Goal: Find specific page/section: Find specific page/section

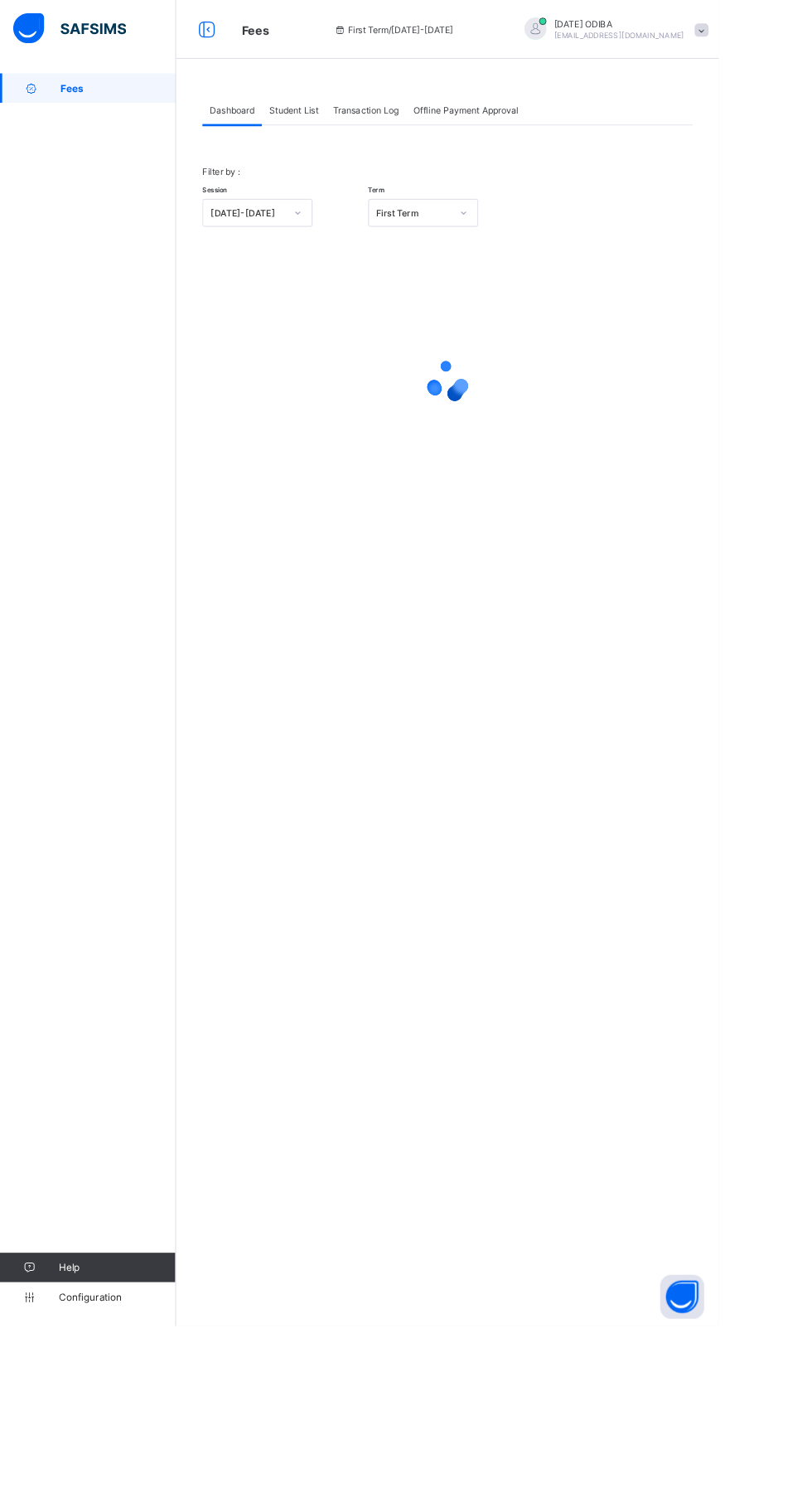
click at [340, 120] on span "Student List" at bounding box center [331, 124] width 55 height 12
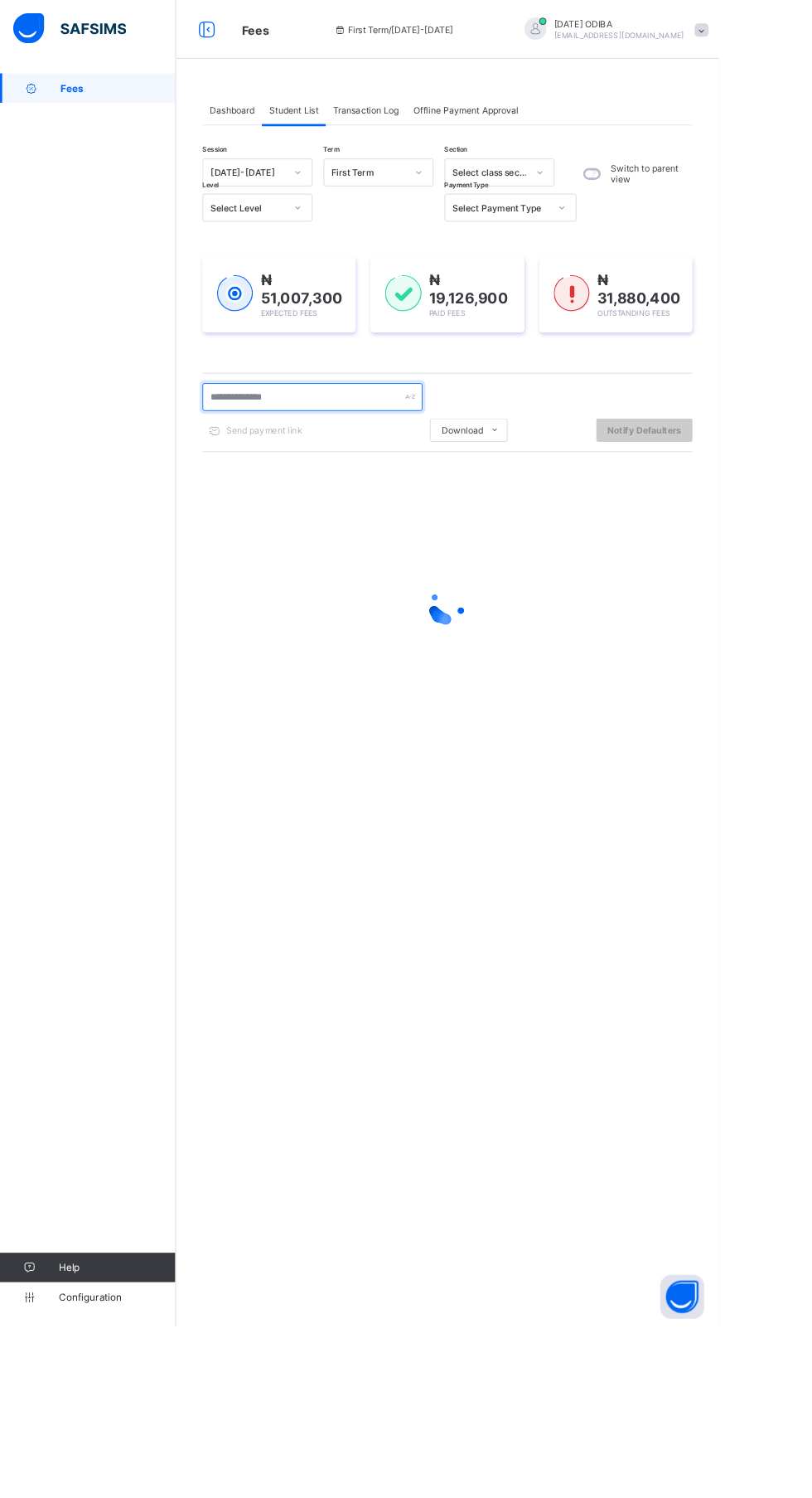
click at [348, 448] on input "text" at bounding box center [353, 448] width 249 height 31
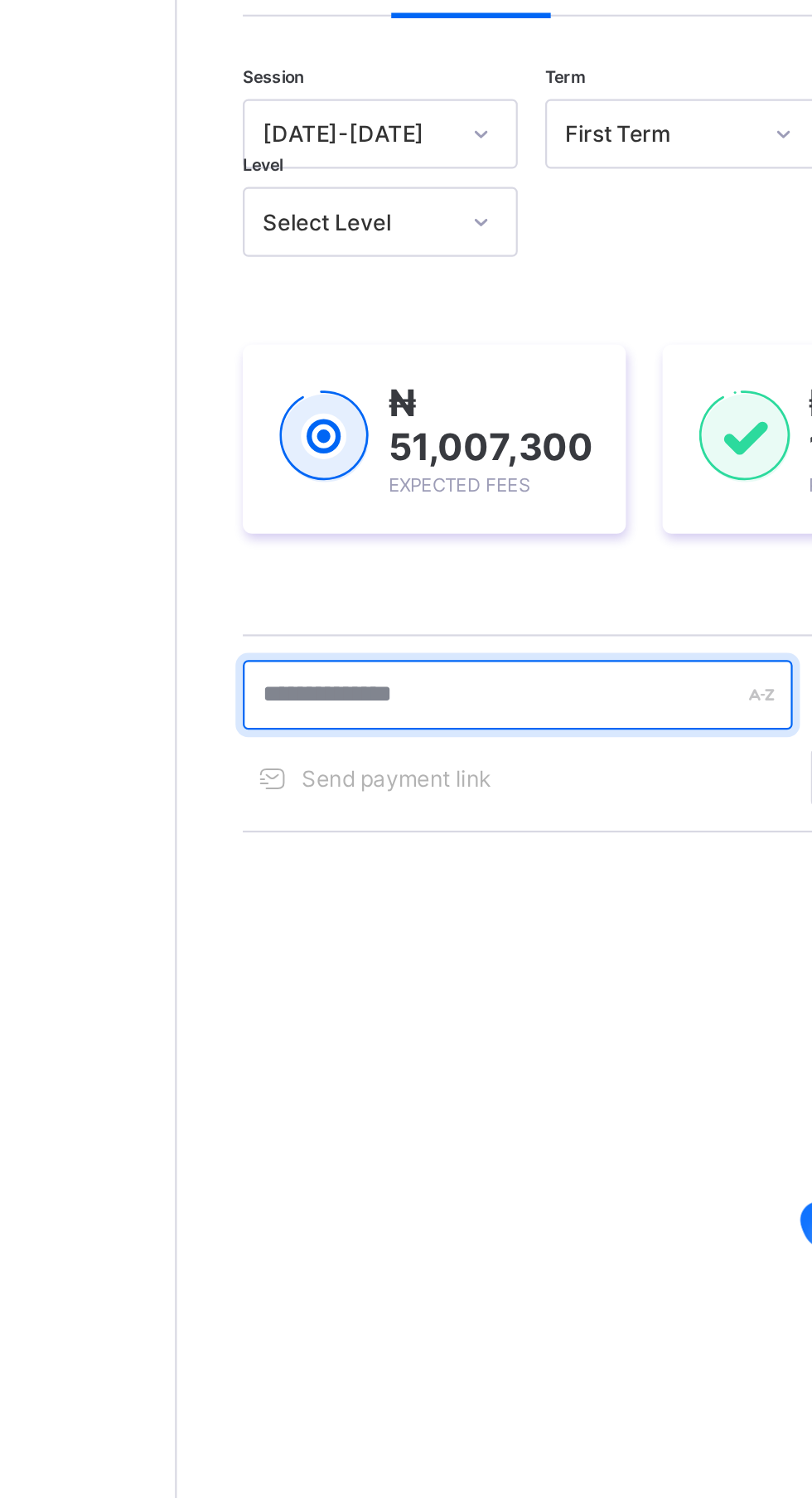
click at [332, 446] on input "text" at bounding box center [353, 448] width 249 height 31
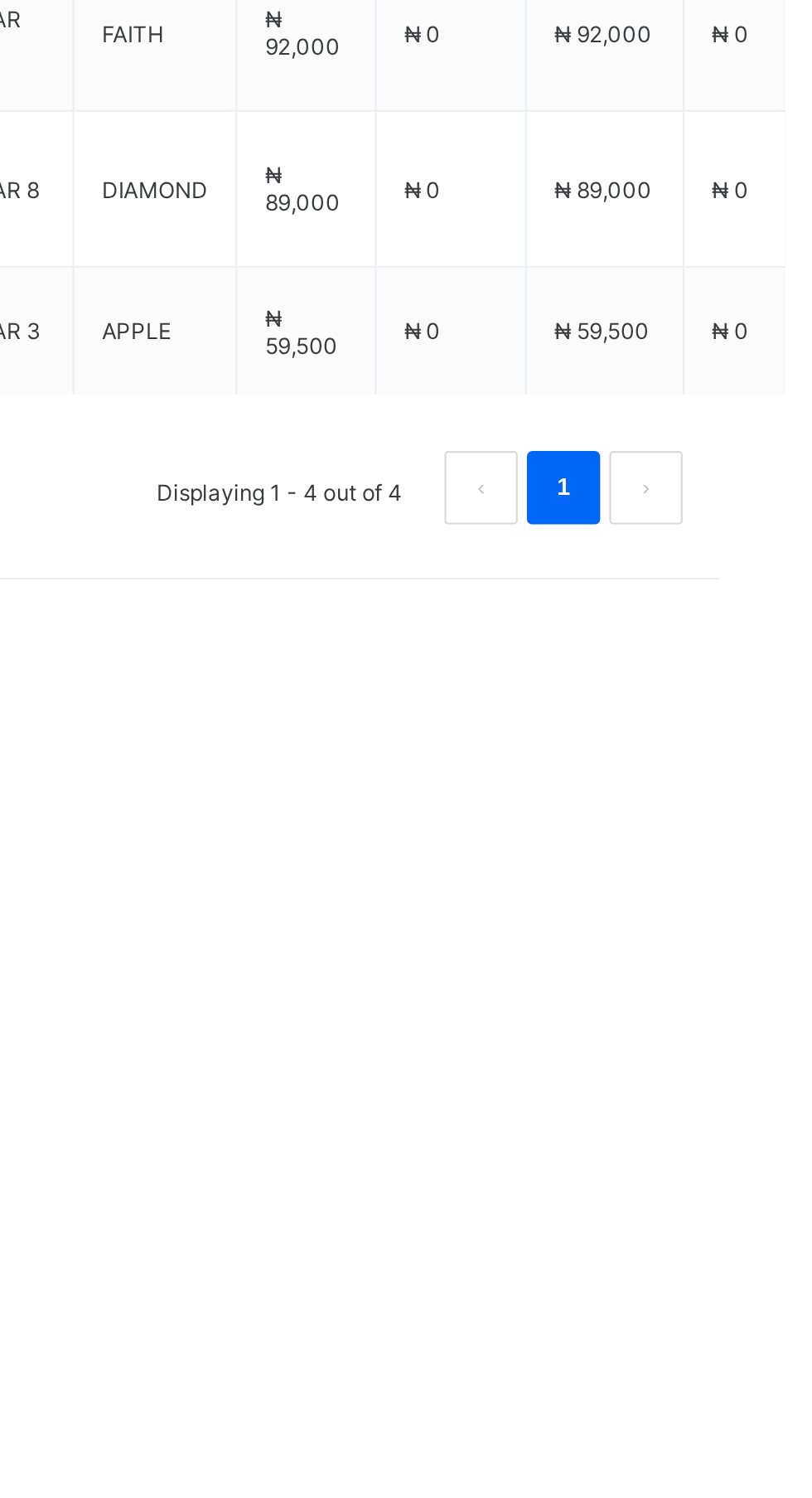
type input "********"
